Goal: Find specific page/section

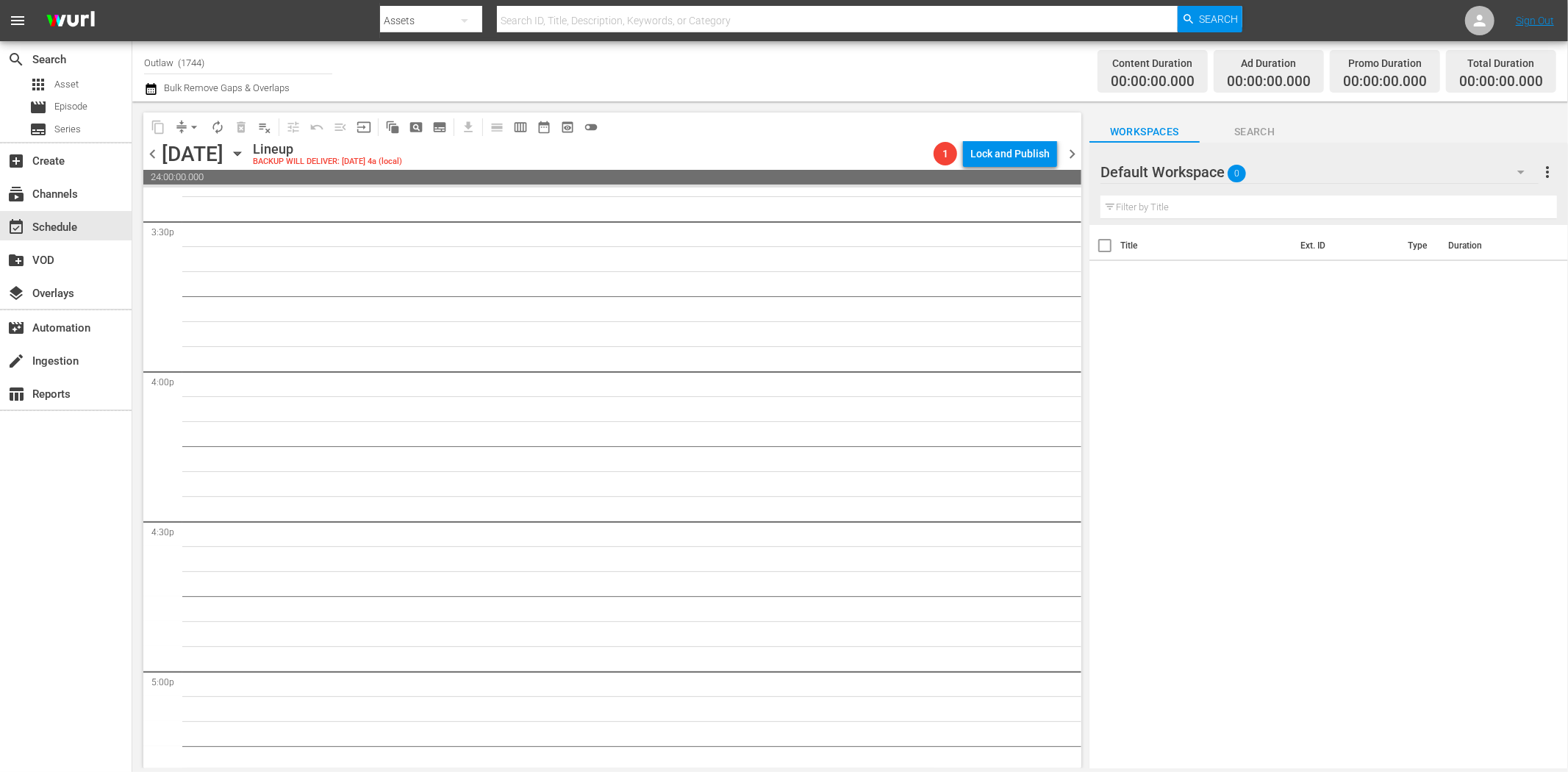
scroll to position [4739, 0]
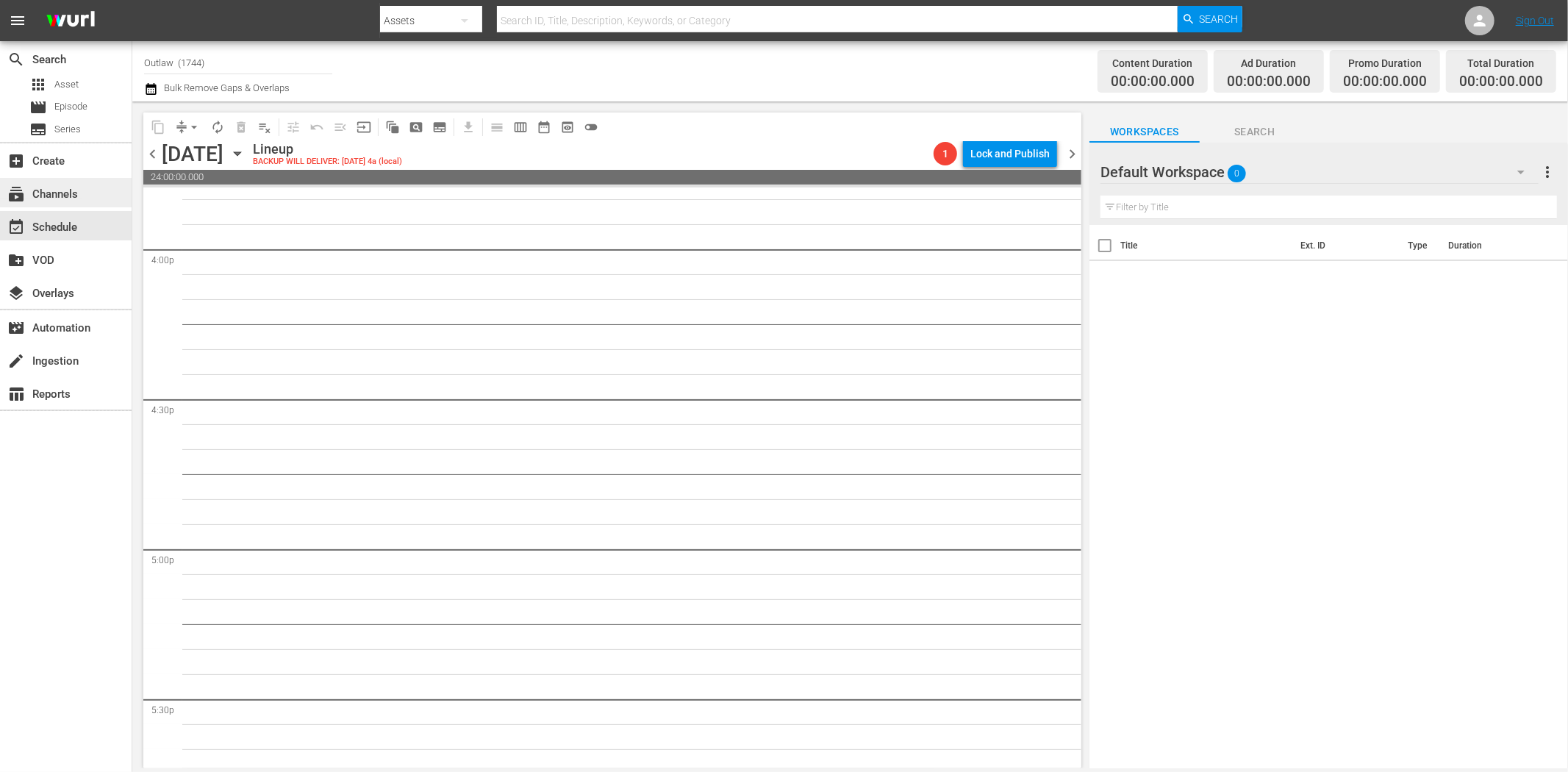
click at [77, 185] on div "subscriptions Channels" at bounding box center [41, 191] width 82 height 13
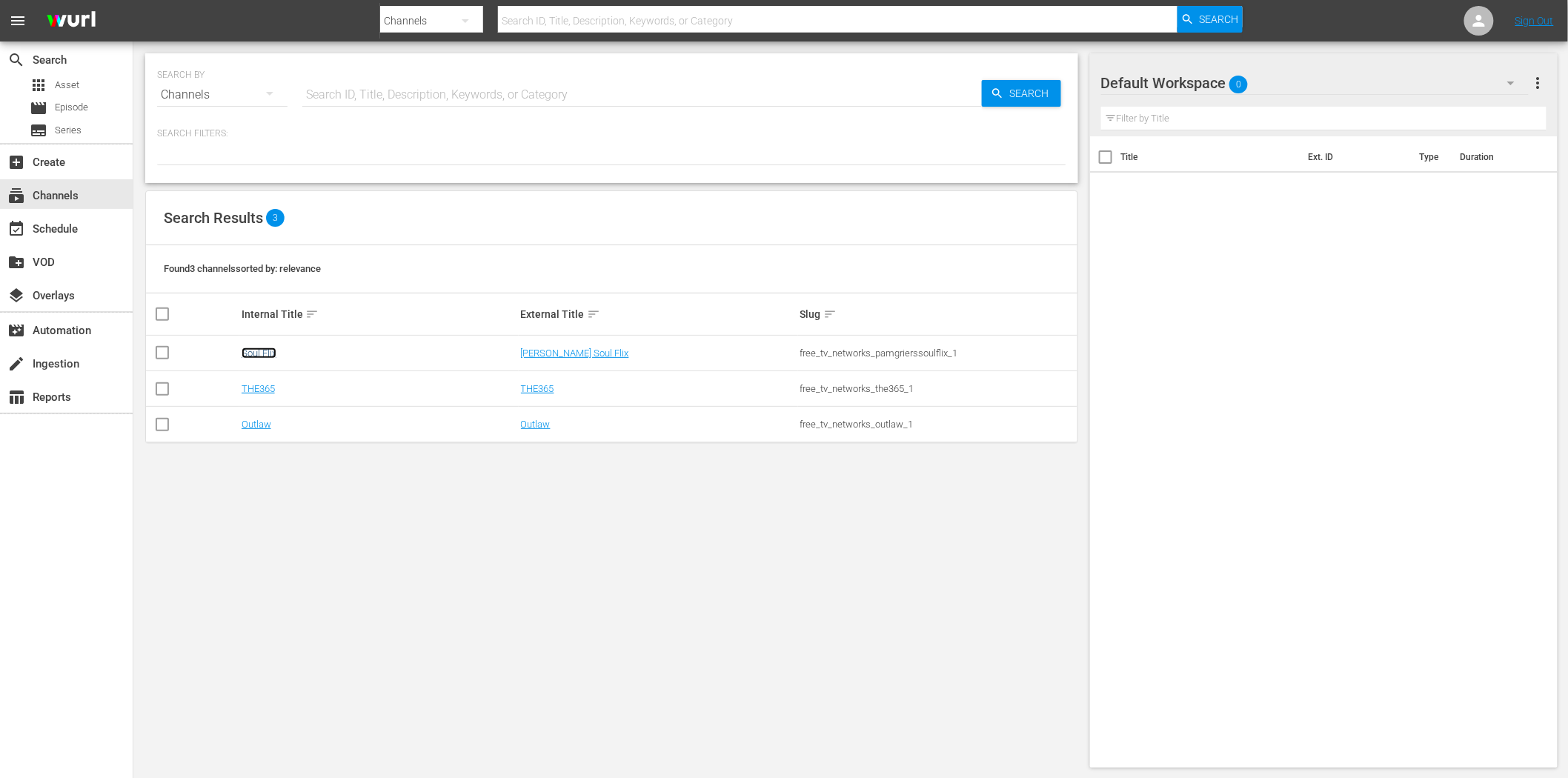
click at [265, 352] on link "Soul Flix" at bounding box center [259, 353] width 35 height 11
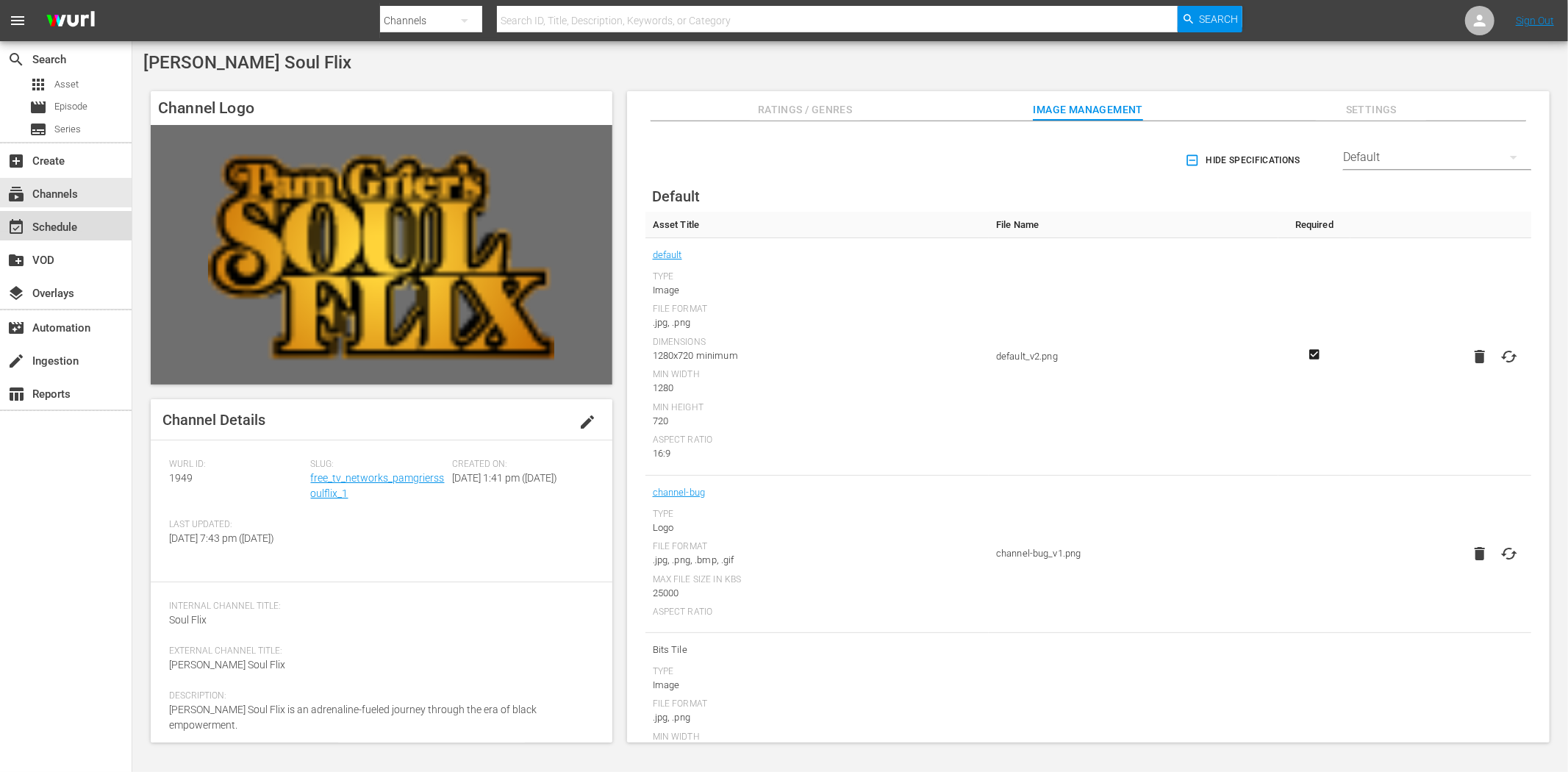
click at [58, 230] on div "event_available Schedule" at bounding box center [41, 224] width 82 height 13
